Goal: Task Accomplishment & Management: Manage account settings

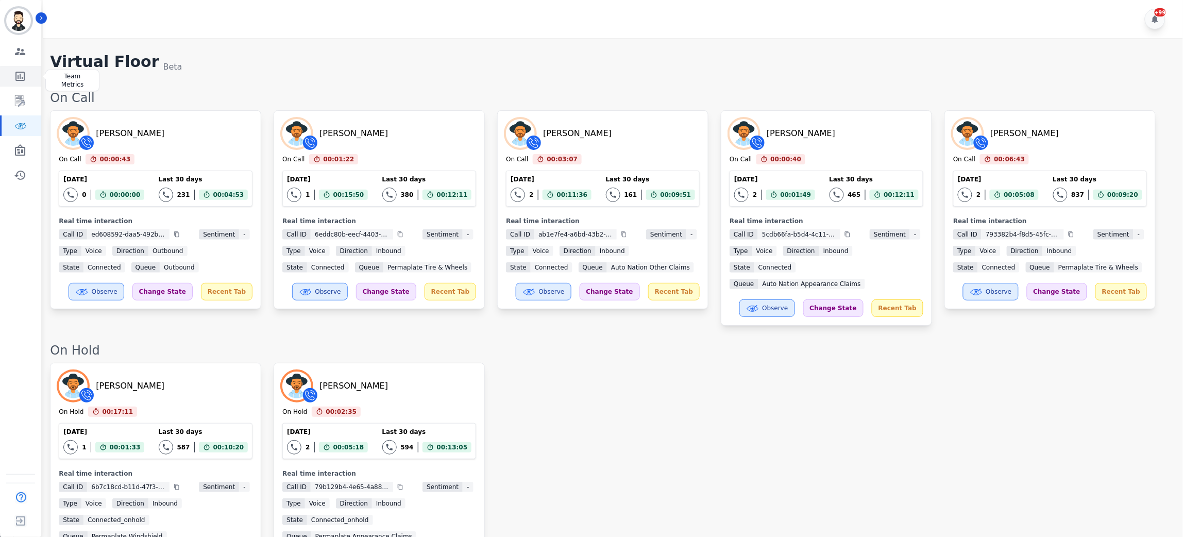
click at [21, 77] on icon "Sidebar" at bounding box center [20, 76] width 12 height 12
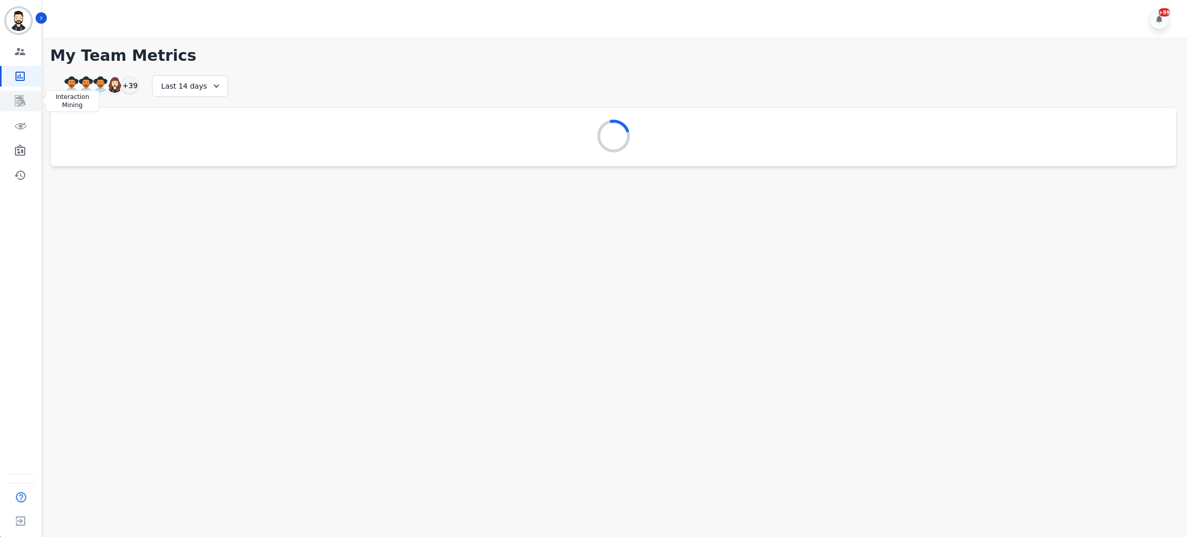
click at [20, 98] on icon "Sidebar" at bounding box center [20, 100] width 10 height 11
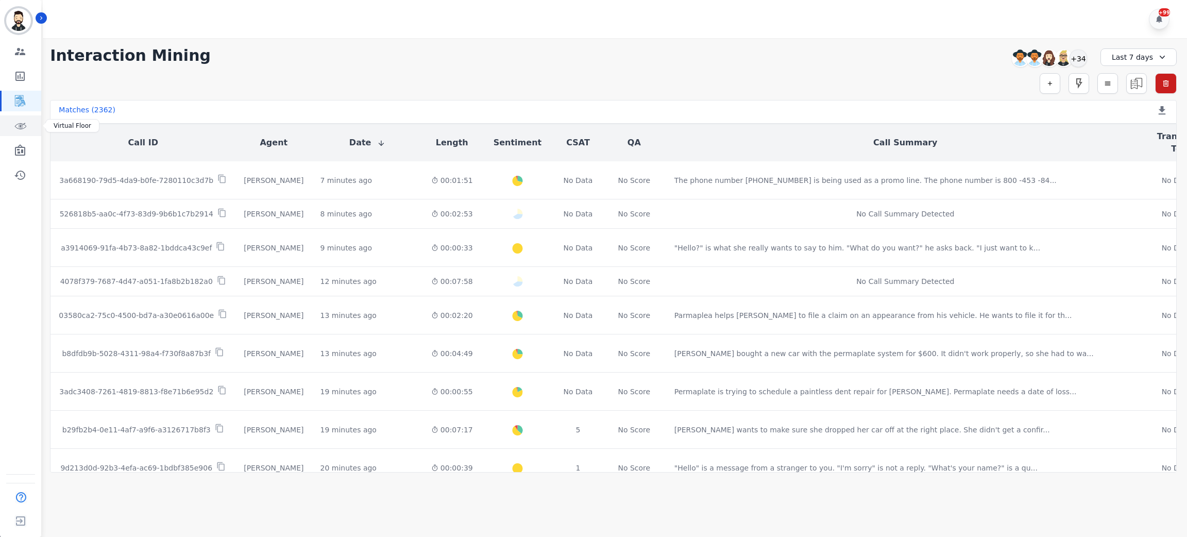
click at [26, 125] on link "Sidebar" at bounding box center [22, 125] width 40 height 21
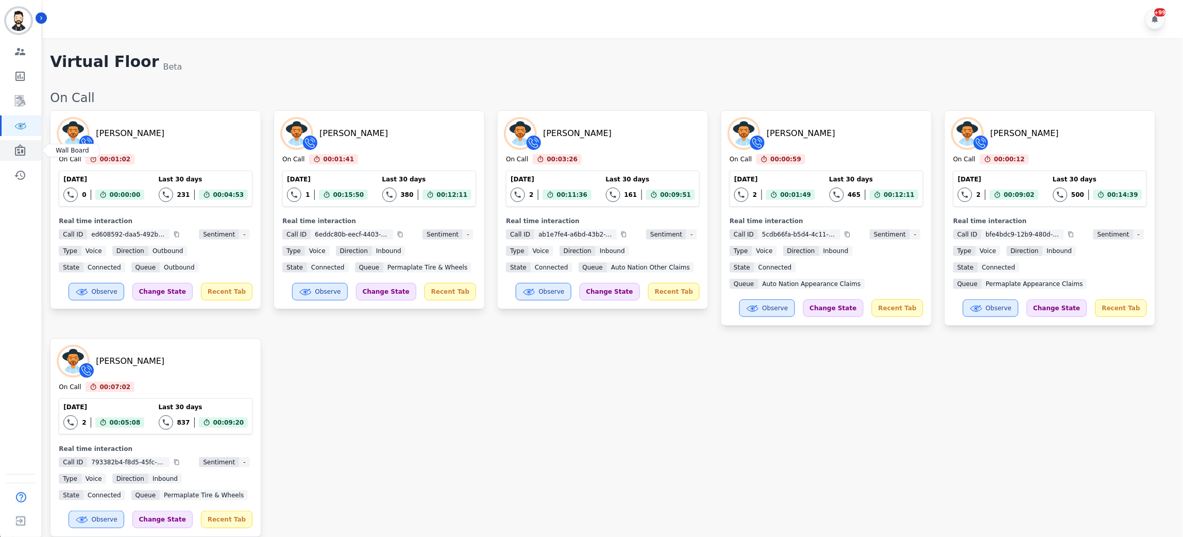
click at [32, 153] on link "Sidebar" at bounding box center [22, 150] width 40 height 21
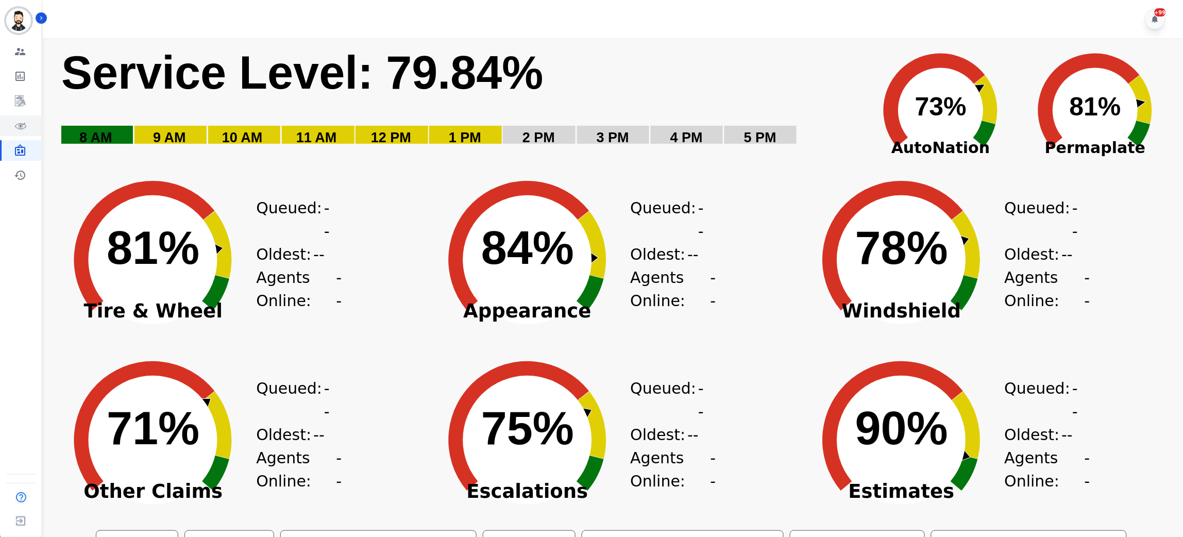
click at [14, 128] on icon "Sidebar" at bounding box center [20, 126] width 12 height 12
click at [18, 74] on icon "Sidebar" at bounding box center [20, 76] width 12 height 12
click at [17, 99] on icon "Sidebar" at bounding box center [20, 101] width 12 height 12
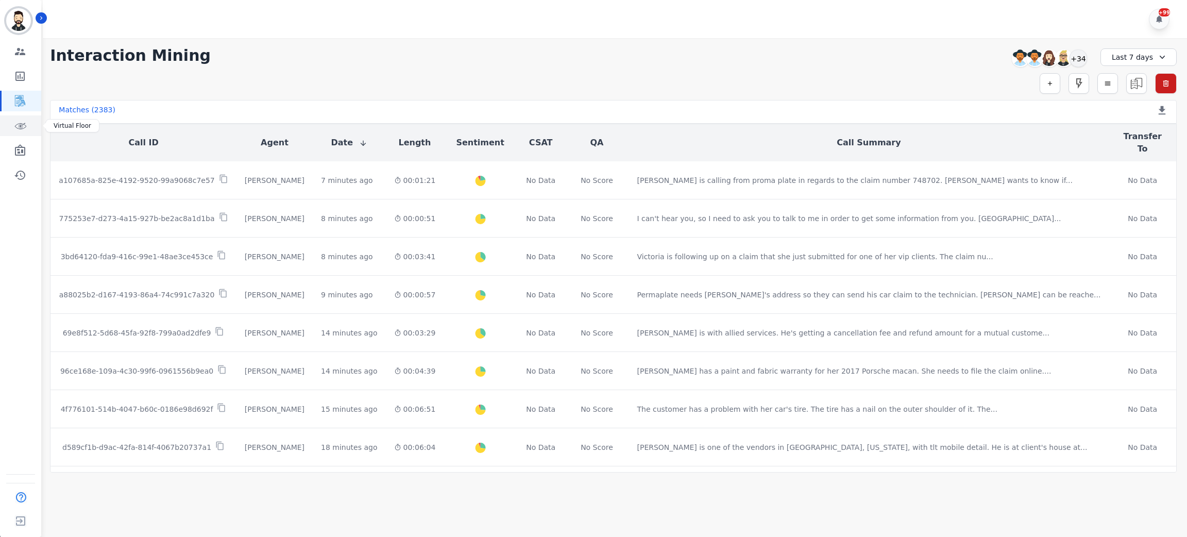
click at [20, 127] on icon "Sidebar" at bounding box center [20, 126] width 12 height 12
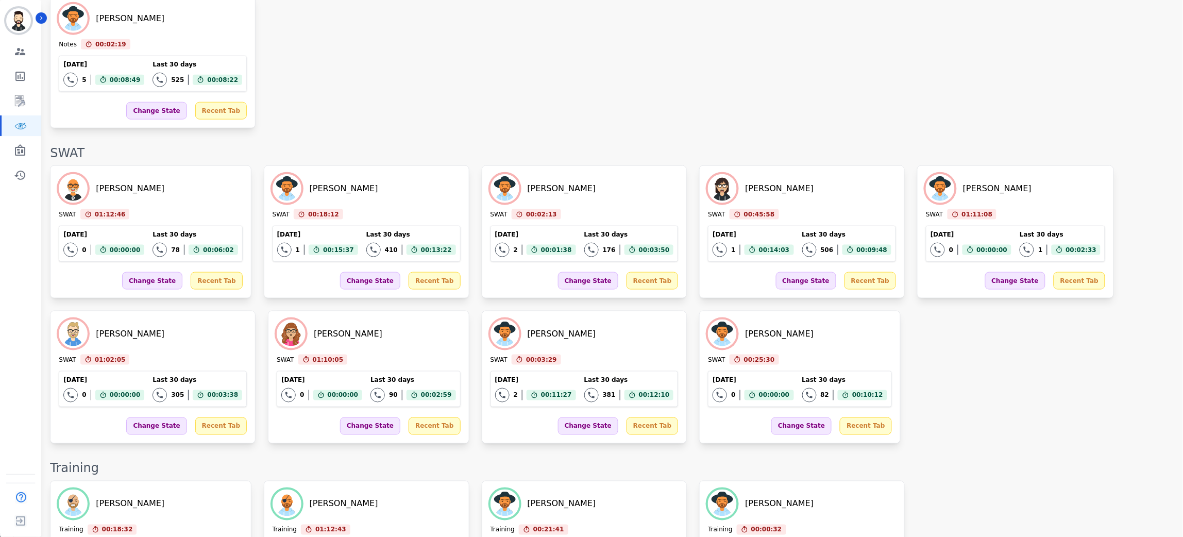
scroll to position [1631, 0]
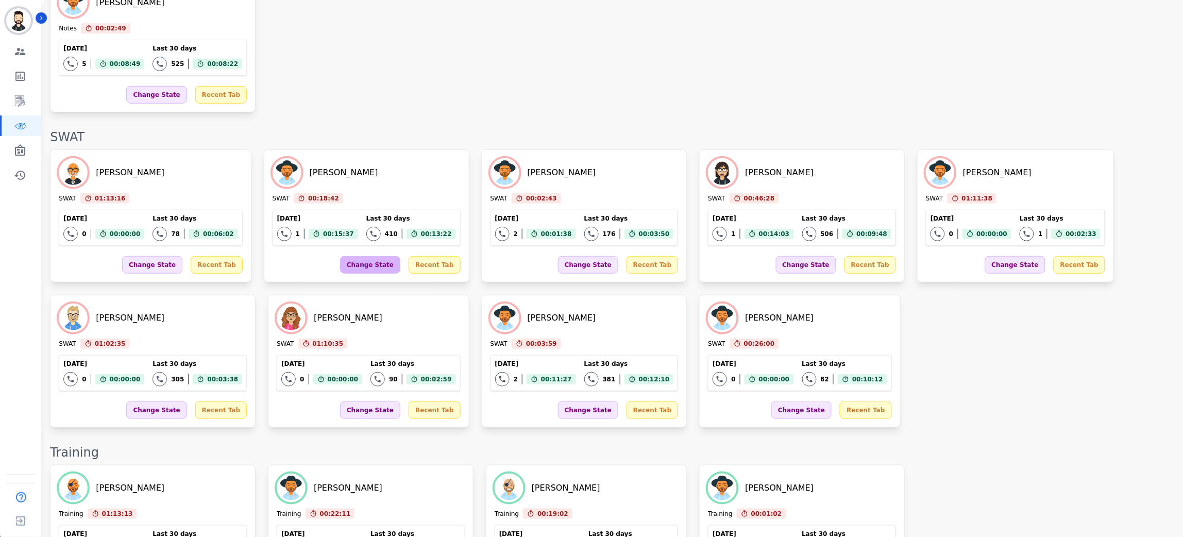
click at [348, 256] on div "Change State" at bounding box center [370, 265] width 60 height 18
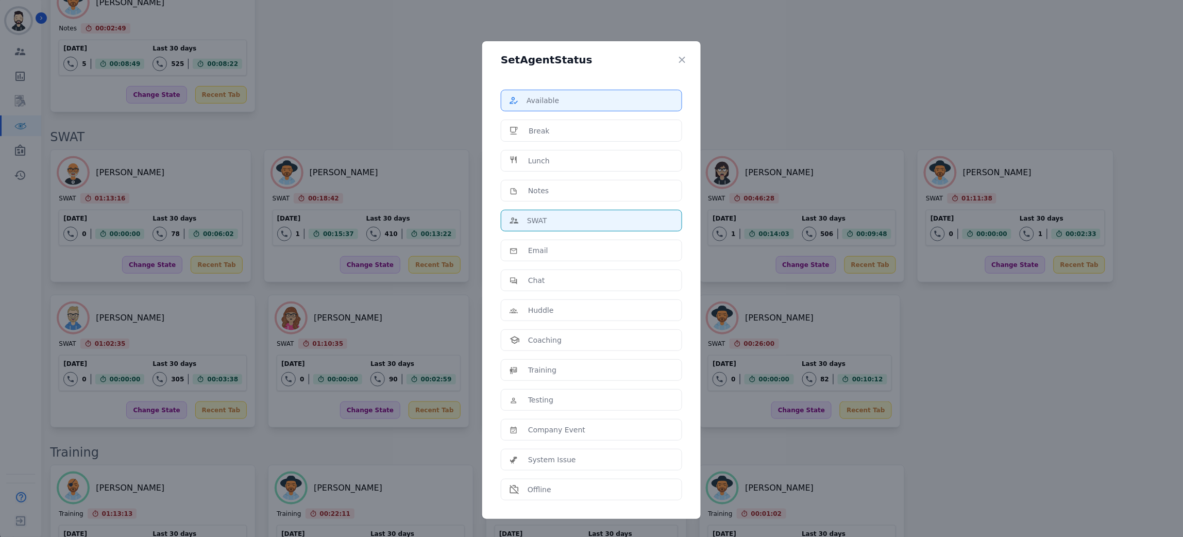
click at [572, 101] on div "Available" at bounding box center [591, 100] width 164 height 10
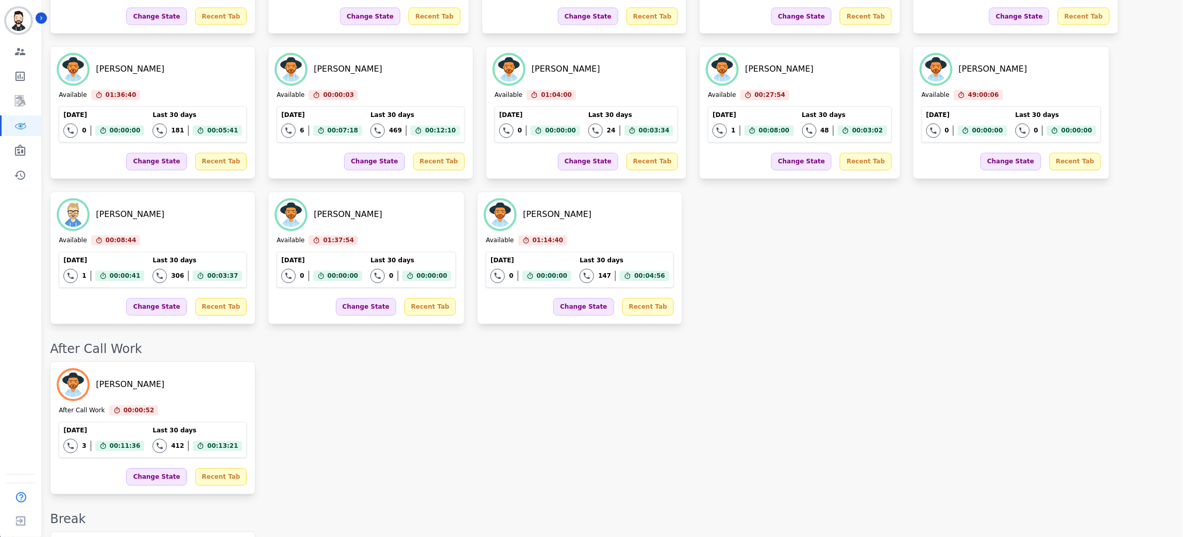
scroll to position [772, 0]
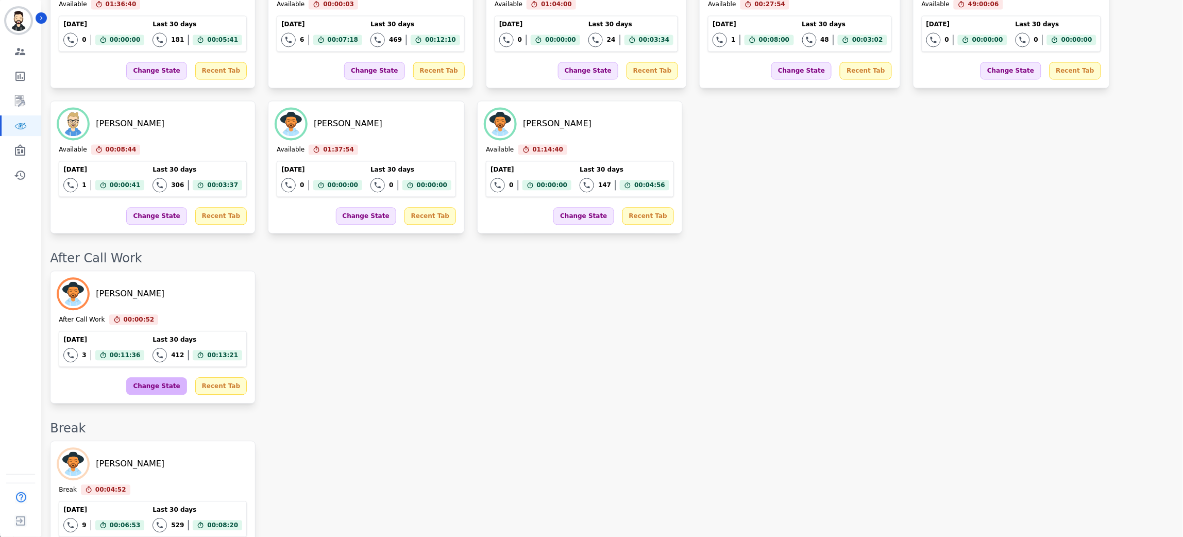
click at [152, 386] on div "Change State" at bounding box center [156, 386] width 60 height 18
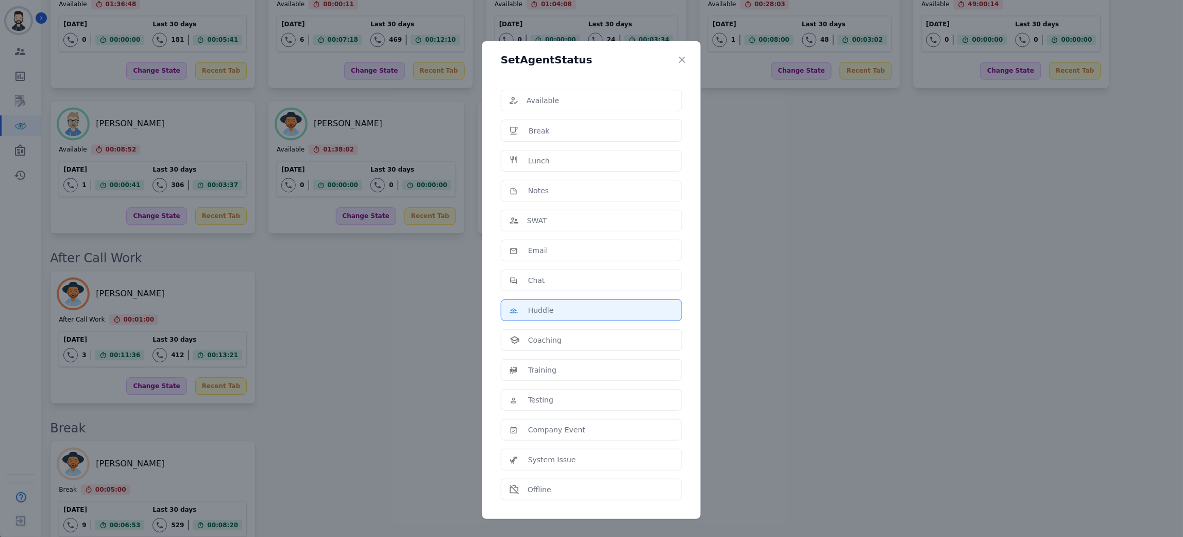
click at [569, 314] on div "Huddle" at bounding box center [591, 310] width 164 height 10
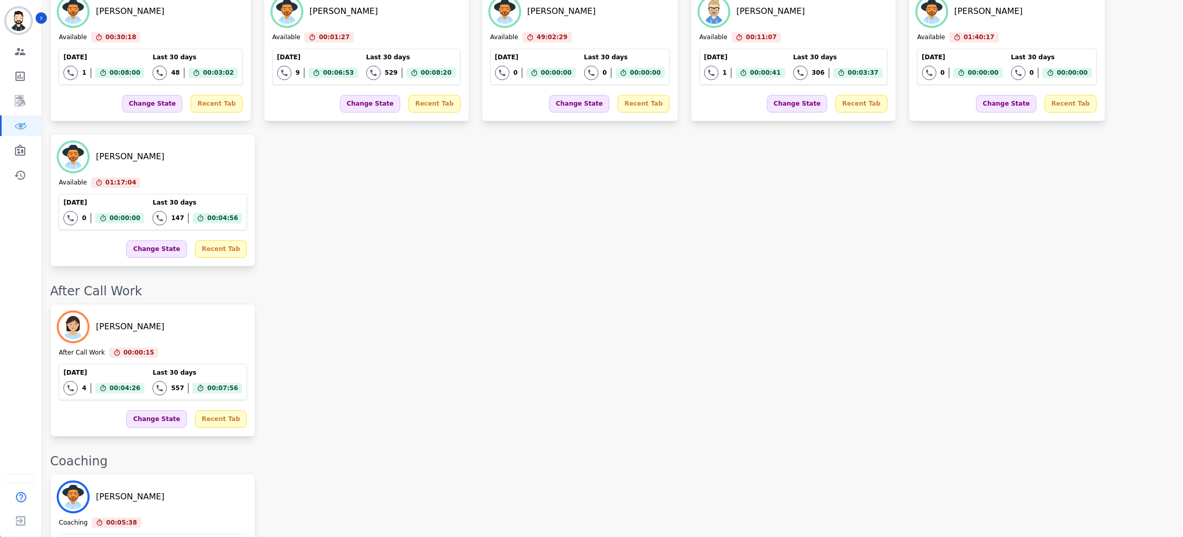
scroll to position [853, 0]
